Goal: Transaction & Acquisition: Download file/media

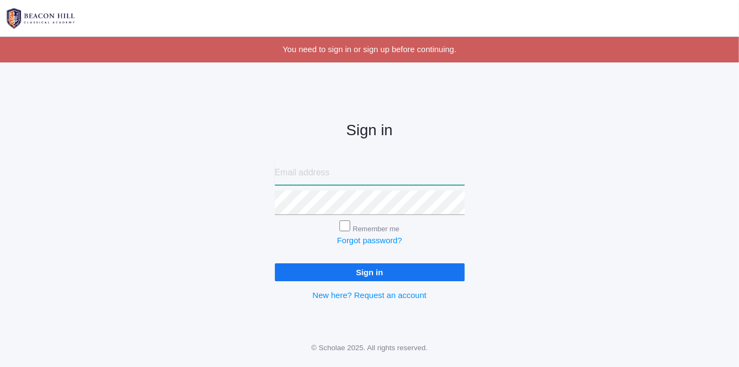
type input "sandyv828@gmail.com"
click at [344, 266] on input "Sign in" at bounding box center [370, 272] width 190 height 18
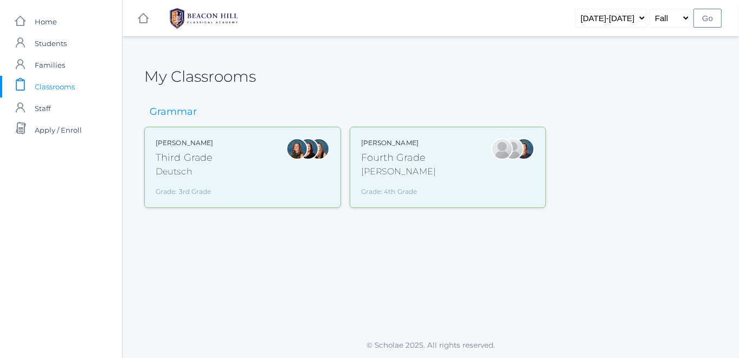
click at [396, 174] on div "[PERSON_NAME]" at bounding box center [398, 171] width 75 height 13
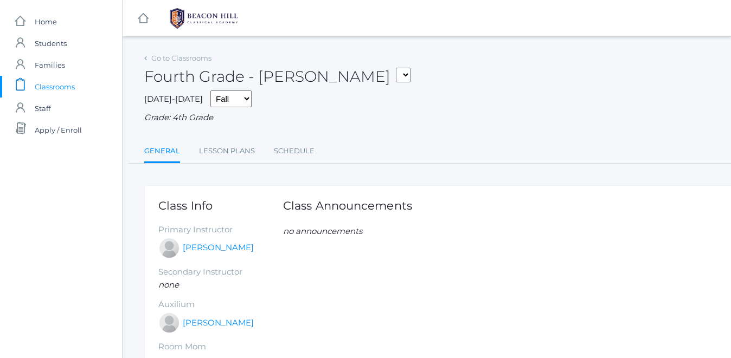
click at [209, 163] on li "Lesson Plans" at bounding box center [227, 151] width 56 height 23
click at [219, 152] on link "Lesson Plans" at bounding box center [227, 151] width 56 height 22
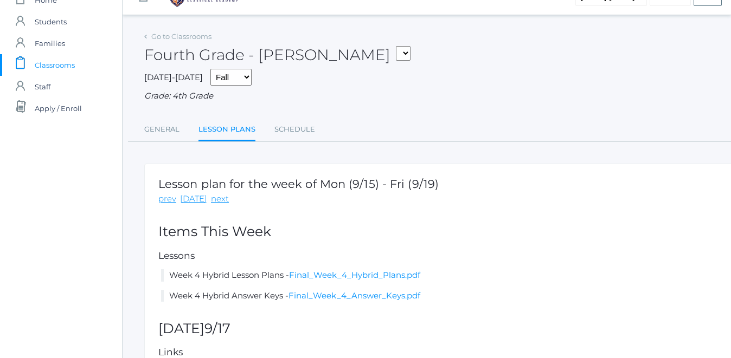
scroll to position [43, 0]
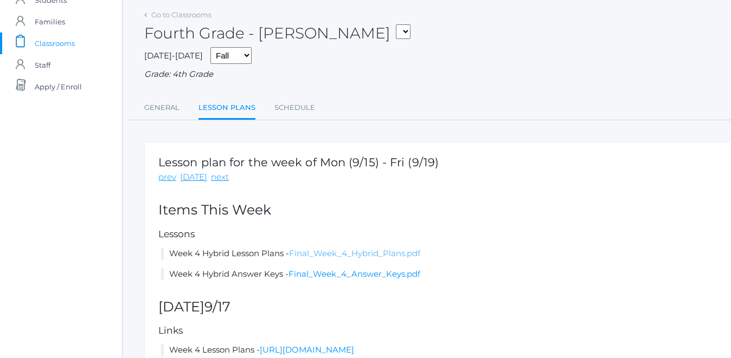
click at [400, 253] on link "Final_Week_4_Hybrid_Plans.pdf" at bounding box center [354, 253] width 131 height 10
click at [354, 260] on div "Lesson plan for the week of Mon (9/15) - Fri (9/19) prev today next Items This …" at bounding box center [447, 337] width 607 height 390
click at [371, 250] on link "Final_Week_4_Hybrid_Plans.pdf" at bounding box center [354, 253] width 131 height 10
